Goal: Communication & Community: Answer question/provide support

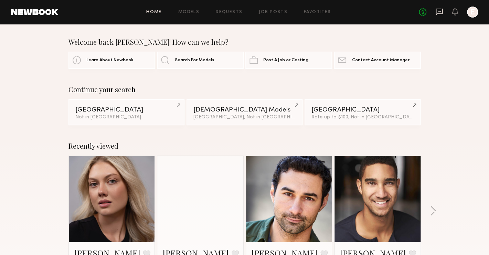
click at [441, 12] on icon at bounding box center [440, 12] width 8 height 8
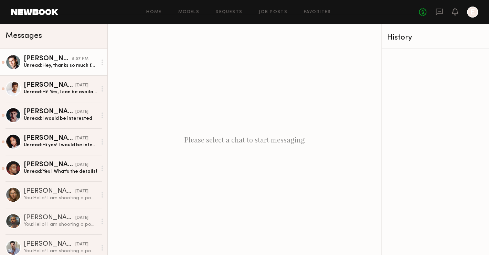
click at [50, 69] on div "Unread: Hey, thanks so much for reaching out on this. So appreciate you taking …" at bounding box center [60, 65] width 73 height 7
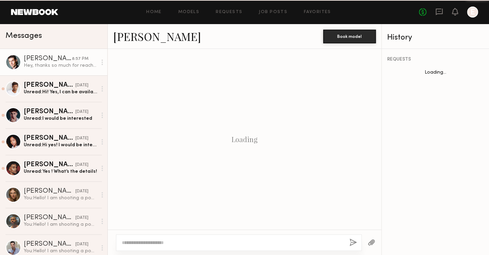
scroll to position [242, 0]
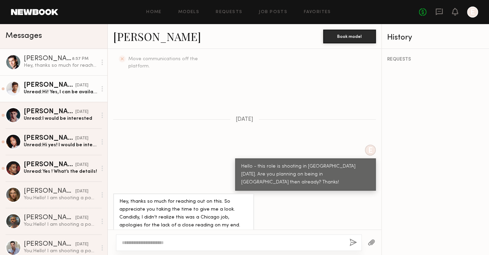
click at [47, 83] on div "[PERSON_NAME]" at bounding box center [50, 85] width 52 height 7
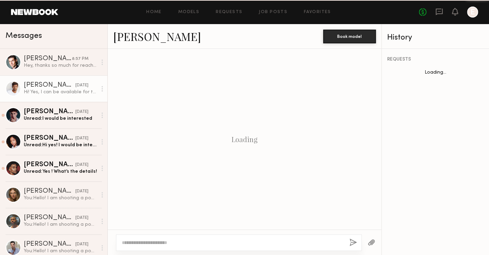
scroll to position [250, 0]
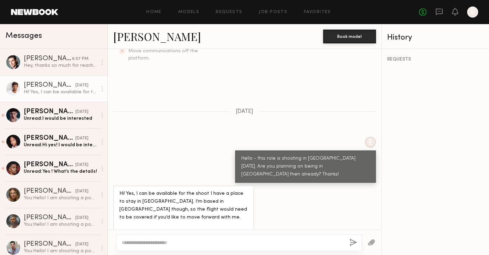
click at [46, 101] on link "[PERSON_NAME] [DATE] Hi! Yes, I can be available for the shoot I have a place t…" at bounding box center [53, 88] width 107 height 27
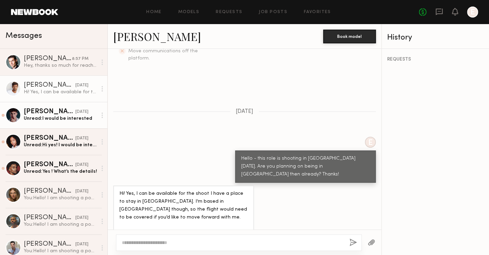
click at [46, 112] on div "[PERSON_NAME]" at bounding box center [50, 111] width 52 height 7
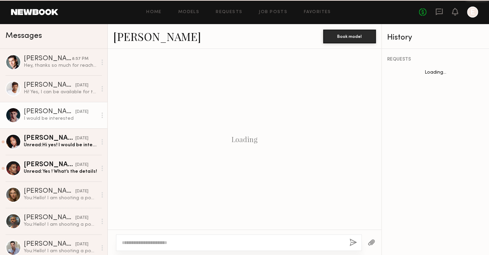
scroll to position [416, 0]
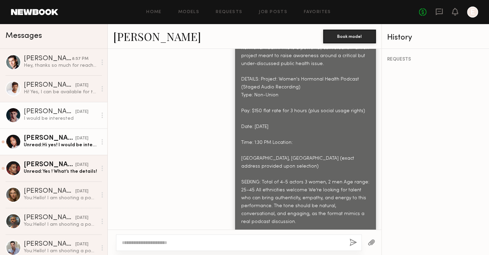
click at [49, 138] on div "[PERSON_NAME]" at bounding box center [50, 138] width 52 height 7
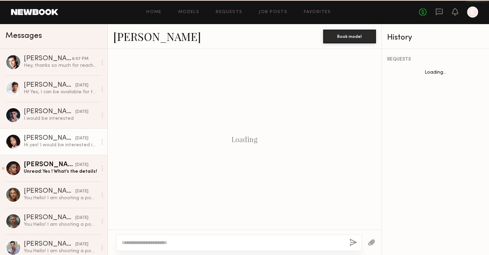
scroll to position [416, 0]
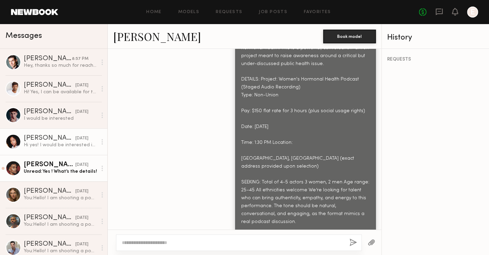
click at [57, 172] on div "Unread: Yes ! What’s the details!" at bounding box center [60, 171] width 73 height 7
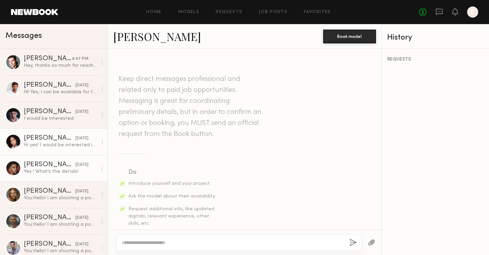
click at [48, 144] on div "Hi yes! I would be interested in participating in this project" at bounding box center [60, 145] width 73 height 7
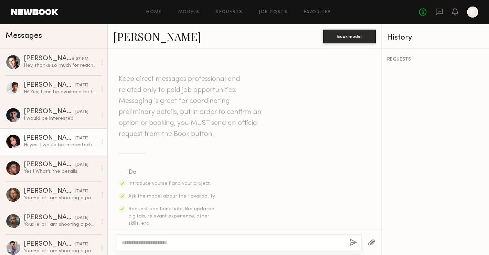
click at [13, 140] on div at bounding box center [13, 141] width 15 height 15
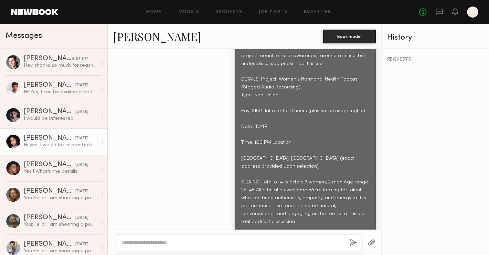
click at [167, 245] on textarea at bounding box center [233, 242] width 222 height 7
type textarea "**********"
click at [352, 244] on button "button" at bounding box center [353, 243] width 8 height 9
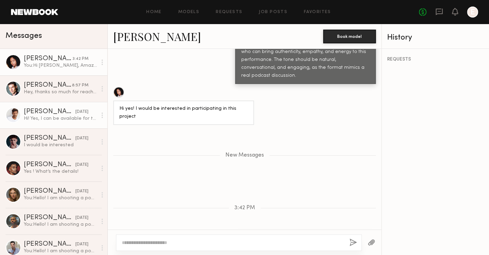
click at [56, 117] on div "Hi! Yes, I can be available for the shoot I have a place to stay in [GEOGRAPHIC…" at bounding box center [60, 118] width 73 height 7
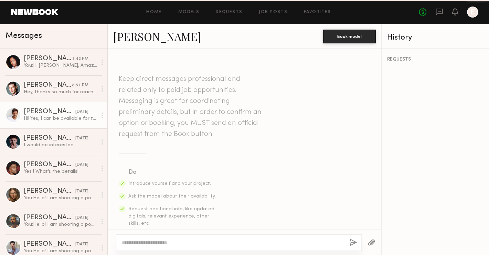
scroll to position [250, 0]
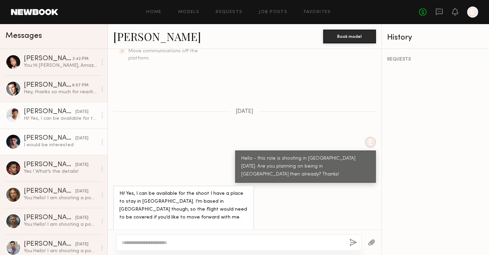
click at [19, 142] on div at bounding box center [13, 141] width 15 height 15
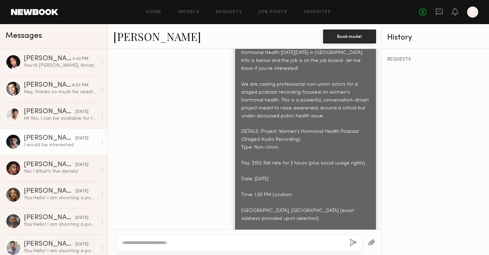
scroll to position [379, 0]
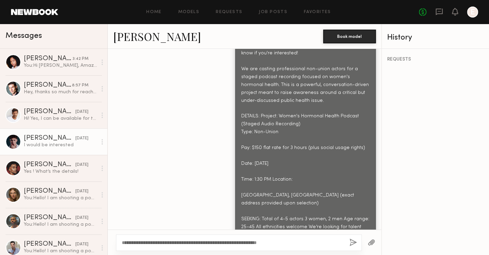
type textarea "**********"
click at [348, 243] on div "**********" at bounding box center [239, 242] width 246 height 17
click at [349, 243] on div "**********" at bounding box center [239, 242] width 246 height 17
click at [352, 244] on button "button" at bounding box center [353, 243] width 8 height 9
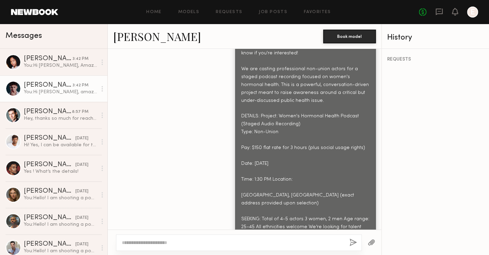
scroll to position [563, 0]
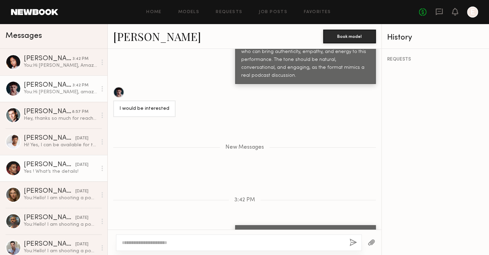
click at [66, 168] on div "[PERSON_NAME]" at bounding box center [50, 164] width 52 height 7
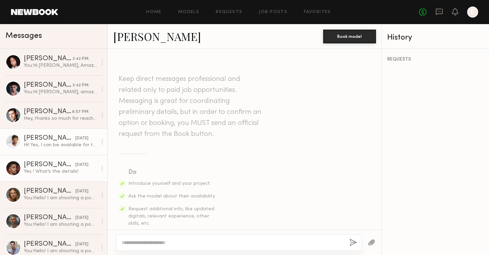
click at [46, 147] on div "Hi! Yes, I can be available for the shoot I have a place to stay in [GEOGRAPHIC…" at bounding box center [60, 145] width 73 height 7
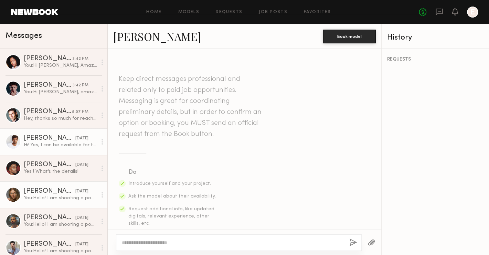
click at [39, 193] on div "[PERSON_NAME]" at bounding box center [50, 191] width 52 height 7
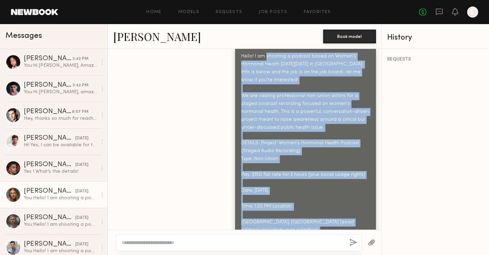
scroll to position [397, 0]
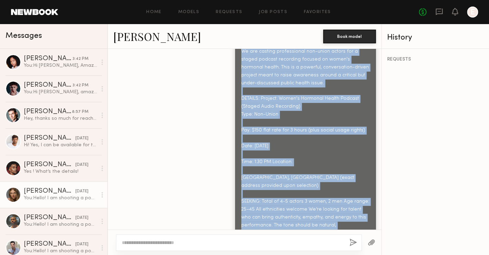
drag, startPoint x: 267, startPoint y: 87, endPoint x: 305, endPoint y: 213, distance: 132.0
click at [305, 213] on div "Hello! I am shooting a podcast based on Women's Hormonal Health [DATE][DATE] in…" at bounding box center [305, 126] width 128 height 237
copy div "shooting a podcast based on Women's Hormonal Health [DATE][DATE] in [GEOGRAPHIC…"
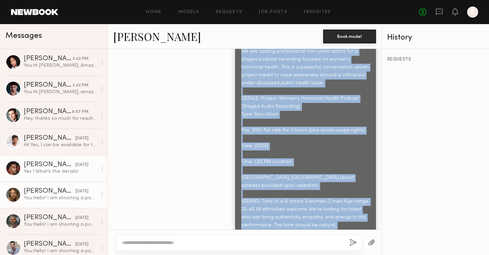
click at [47, 172] on div "Yes ! What’s the details!" at bounding box center [60, 171] width 73 height 7
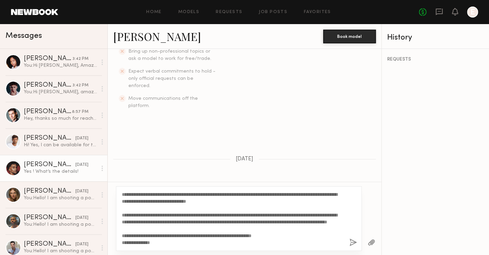
click at [123, 193] on textarea "**********" at bounding box center [233, 218] width 222 height 55
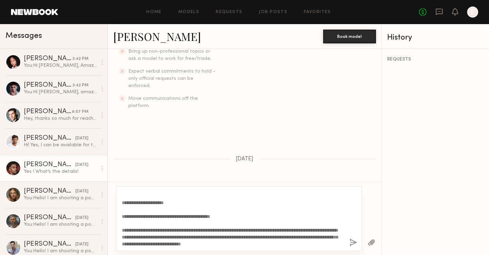
scroll to position [90, 0]
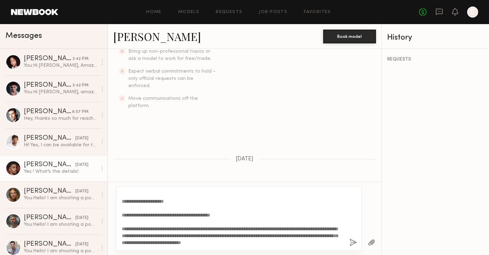
type textarea "**********"
